Goal: Task Accomplishment & Management: Use online tool/utility

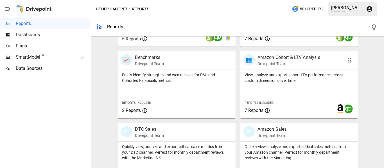
scroll to position [253, 0]
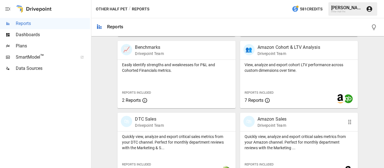
click at [262, 121] on p "Amazon Sales" at bounding box center [271, 119] width 29 height 7
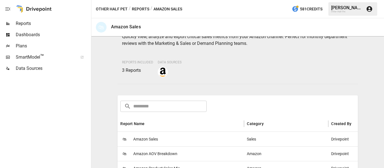
scroll to position [112, 0]
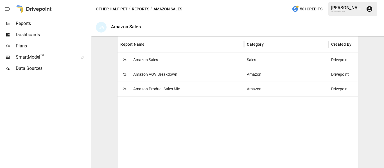
click at [160, 90] on span "Amazon Product Sales Mix" at bounding box center [156, 89] width 47 height 14
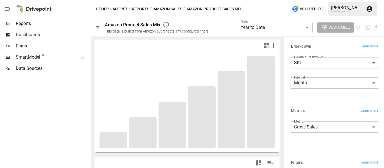
click at [263, 0] on body "**********" at bounding box center [192, 0] width 384 height 0
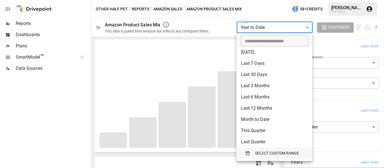
click at [255, 149] on button "SELECT CUSTOM RANGE" at bounding box center [274, 153] width 67 height 11
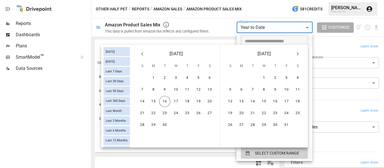
click at [140, 54] on icon "Previous month" at bounding box center [142, 54] width 7 height 7
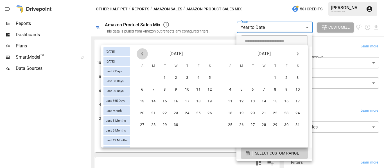
click at [140, 54] on icon "Previous month" at bounding box center [142, 54] width 7 height 7
click at [144, 78] on button "1" at bounding box center [141, 77] width 11 height 11
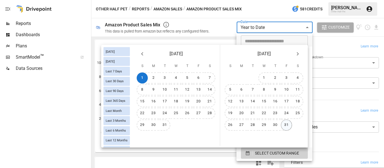
click at [289, 124] on button "31" at bounding box center [286, 125] width 11 height 11
type input "******"
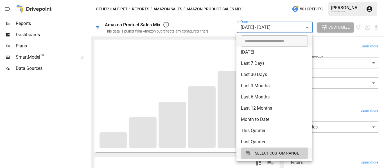
click at [205, 22] on div at bounding box center [192, 84] width 384 height 168
